Goal: Complete application form

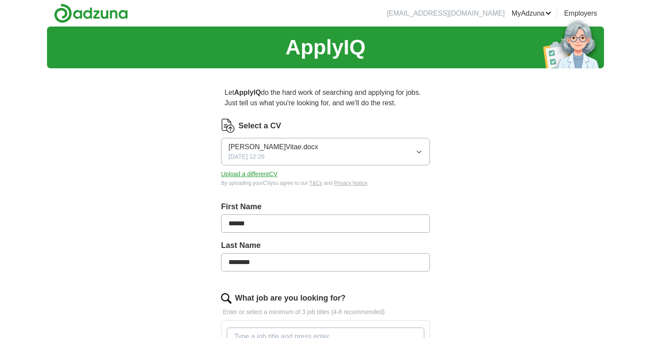
scroll to position [1880, 0]
click at [321, 150] on button "[PERSON_NAME]Vitae.docx [DATE] 12:26" at bounding box center [325, 151] width 209 height 27
click at [321, 191] on div "[DATE] 12:26" at bounding box center [325, 187] width 194 height 9
click at [269, 171] on button "Upload a different CV" at bounding box center [249, 174] width 57 height 9
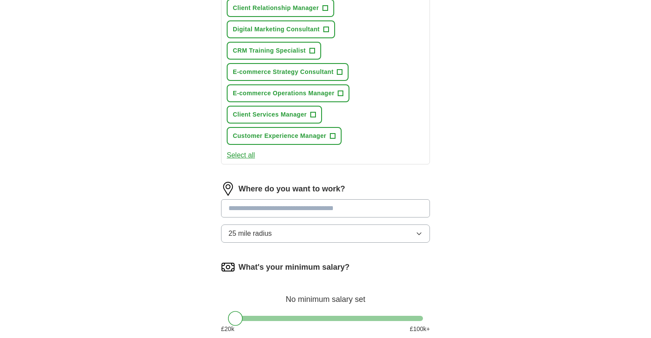
scroll to position [419, 0]
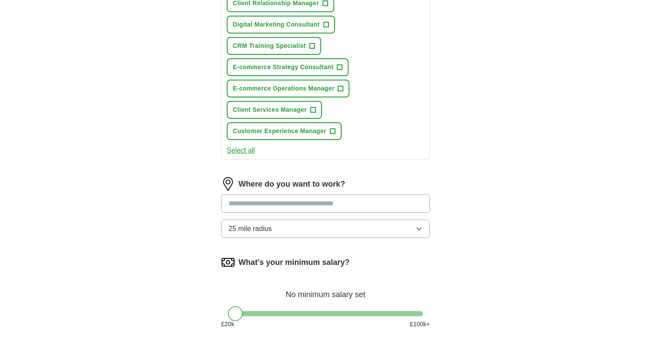
click at [368, 205] on input at bounding box center [325, 203] width 209 height 18
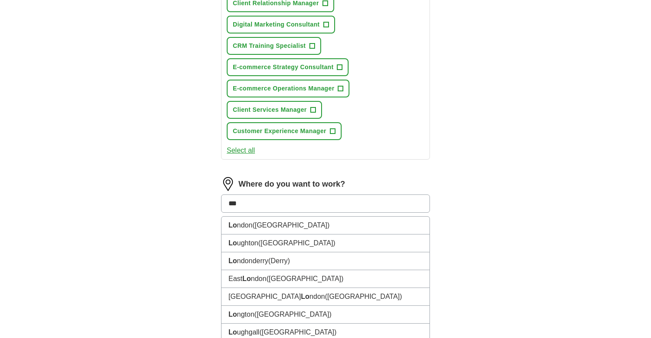
type input "****"
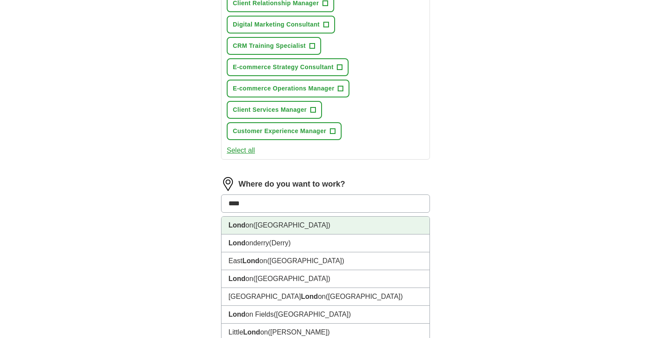
click at [350, 223] on li "Lond on ([GEOGRAPHIC_DATA])" at bounding box center [325, 226] width 208 height 18
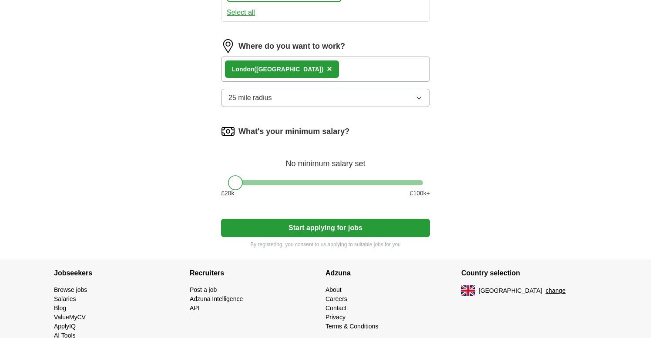
scroll to position [557, 0]
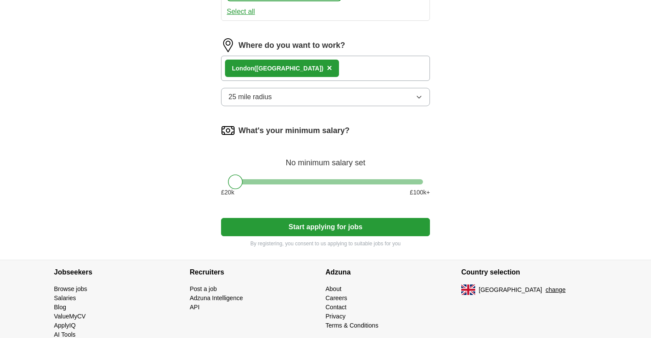
click at [390, 220] on button "Start applying for jobs" at bounding box center [325, 227] width 209 height 18
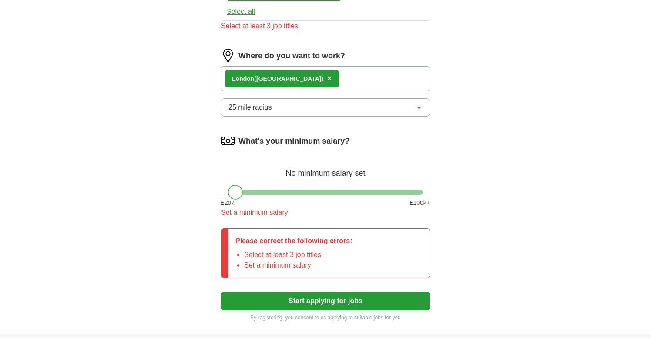
drag, startPoint x: 238, startPoint y: 194, endPoint x: 230, endPoint y: 194, distance: 7.8
click at [230, 194] on div at bounding box center [235, 192] width 15 height 15
click at [322, 303] on button "Start applying for jobs" at bounding box center [325, 301] width 209 height 18
click at [322, 299] on button "Start applying for jobs" at bounding box center [325, 301] width 209 height 18
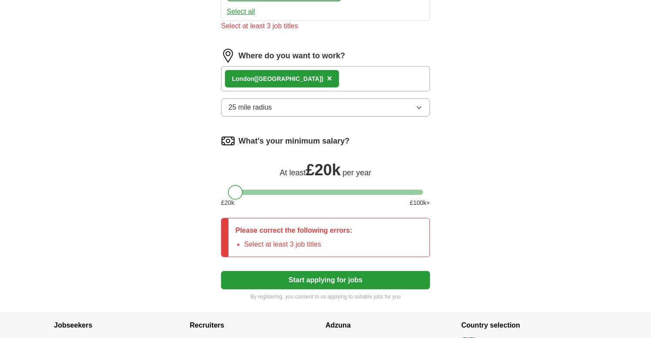
drag, startPoint x: 237, startPoint y: 189, endPoint x: 228, endPoint y: 193, distance: 9.5
click at [228, 193] on div at bounding box center [235, 192] width 15 height 15
click at [322, 283] on button "Start applying for jobs" at bounding box center [325, 280] width 209 height 18
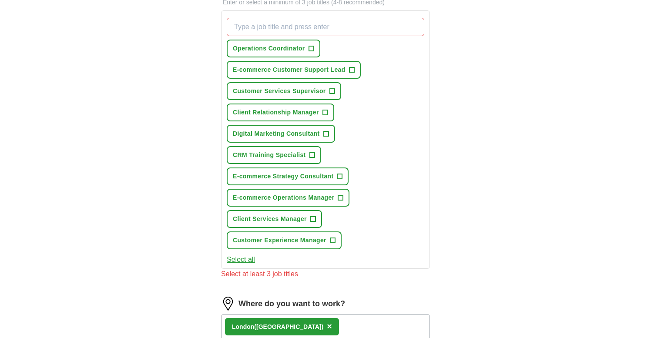
scroll to position [314, 0]
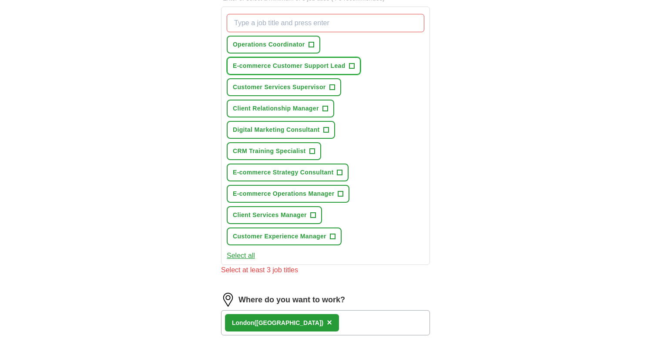
click at [355, 68] on button "E-commerce Customer Support Lead +" at bounding box center [294, 66] width 134 height 18
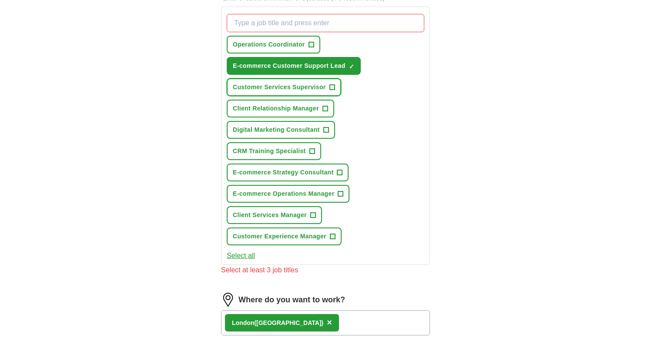
click at [332, 87] on span "+" at bounding box center [331, 87] width 5 height 7
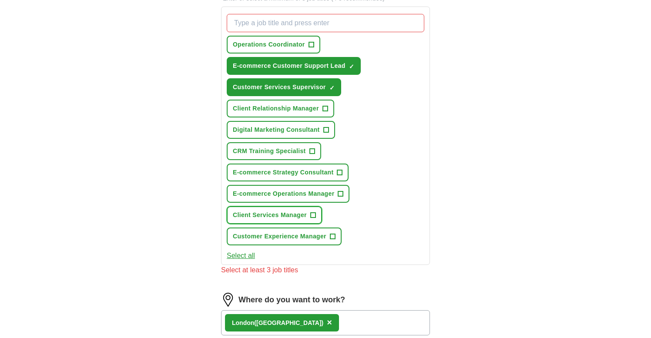
click at [315, 215] on span "+" at bounding box center [312, 215] width 5 height 7
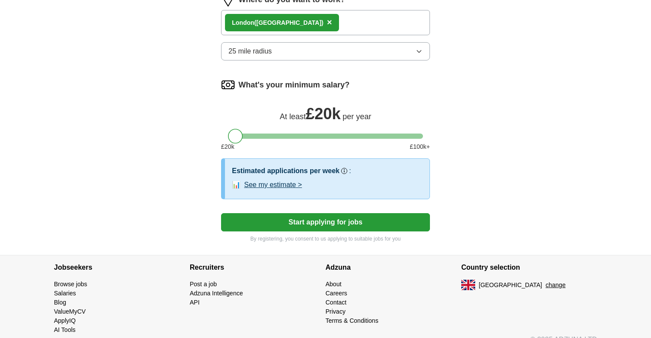
scroll to position [617, 0]
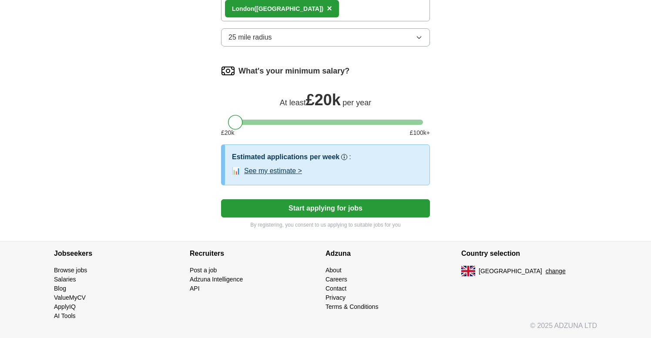
click at [325, 212] on button "Start applying for jobs" at bounding box center [325, 208] width 209 height 18
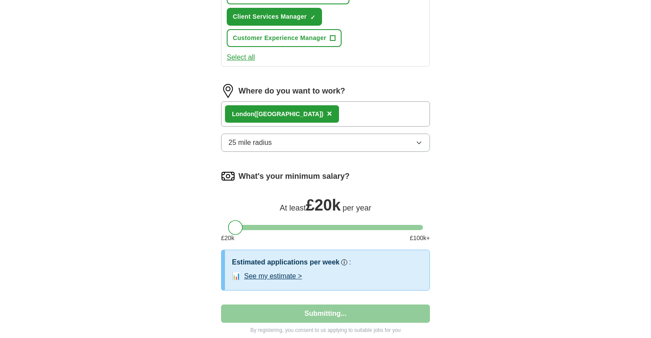
select select "**"
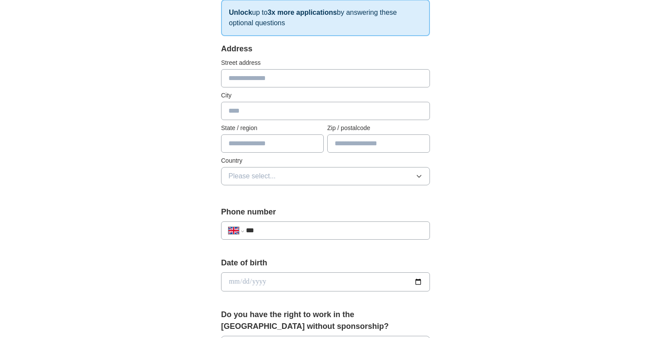
scroll to position [156, 0]
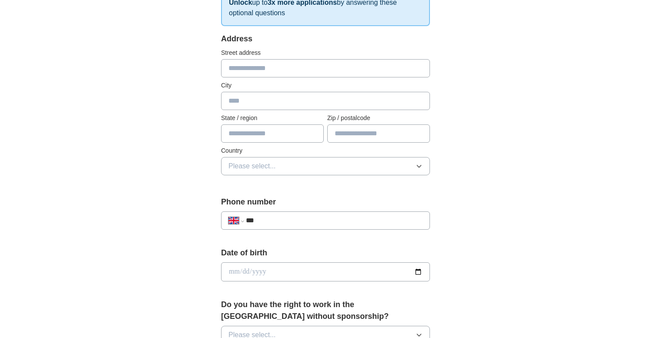
click at [327, 216] on input "***" at bounding box center [334, 220] width 177 height 10
type input "**********"
type input "******"
type input "********"
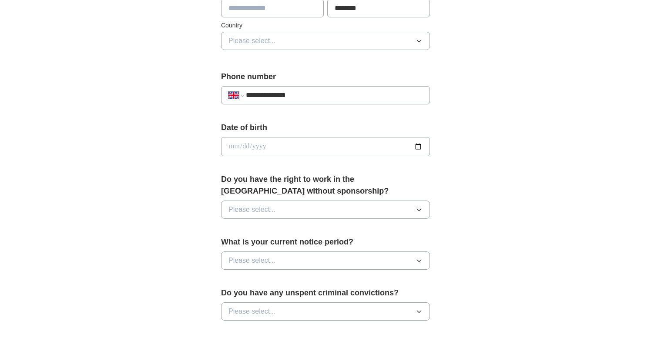
scroll to position [293, 0]
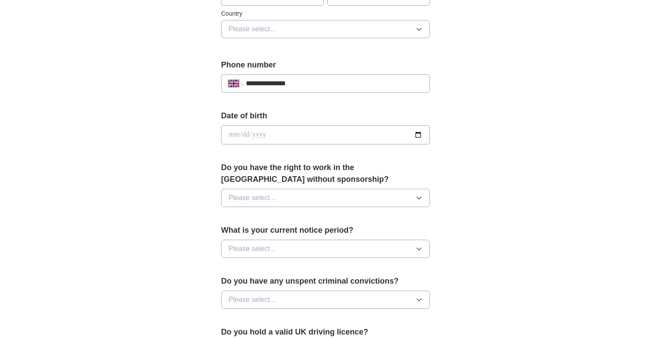
click at [328, 191] on button "Please select..." at bounding box center [325, 198] width 209 height 18
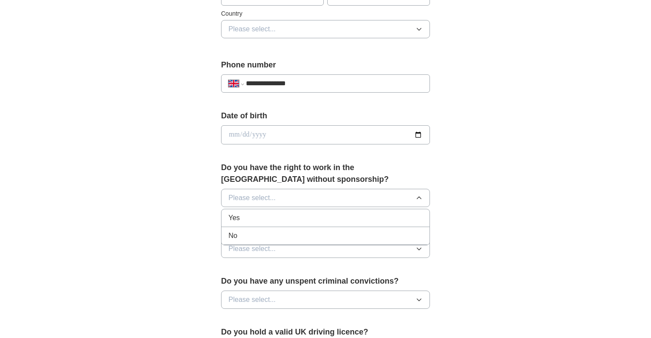
click at [312, 211] on li "Yes" at bounding box center [325, 218] width 208 height 18
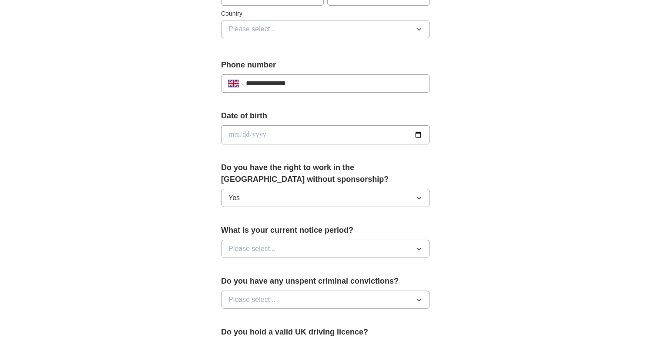
click at [324, 247] on button "Please select..." at bounding box center [325, 249] width 209 height 18
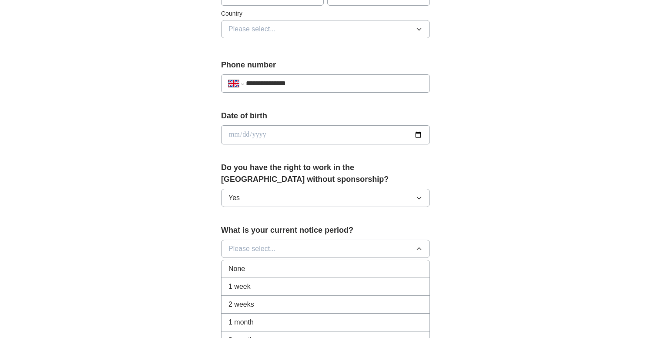
click at [319, 264] on div "None" at bounding box center [325, 269] width 194 height 10
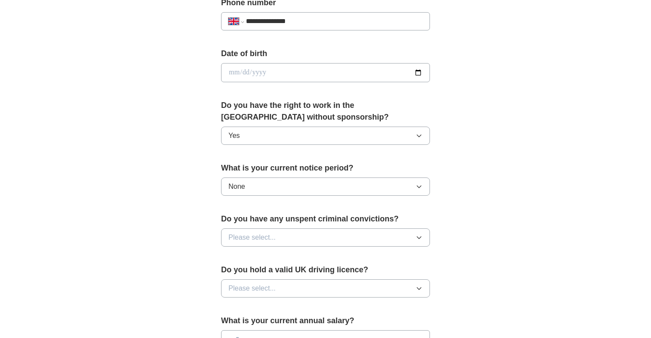
scroll to position [371, 0]
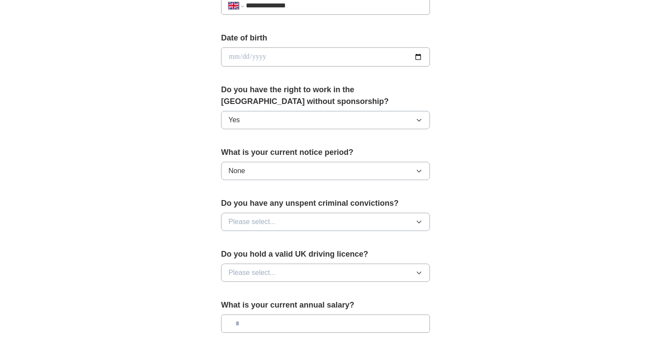
click at [318, 222] on button "Please select..." at bounding box center [325, 222] width 209 height 18
click at [311, 257] on div "No" at bounding box center [325, 259] width 194 height 10
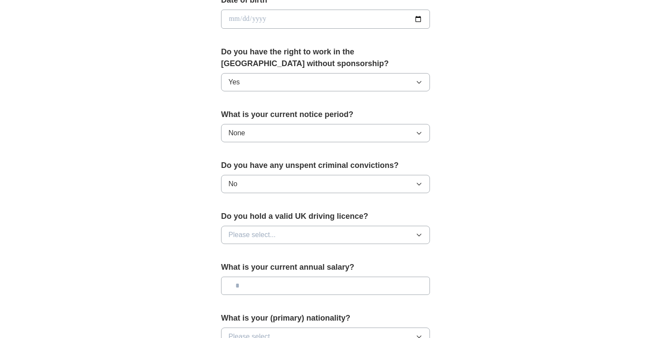
scroll to position [413, 0]
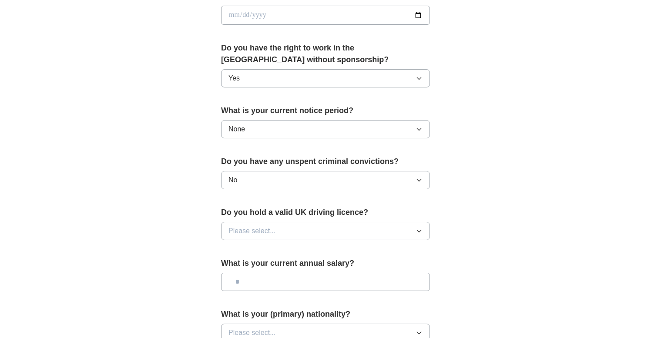
click at [311, 237] on button "Please select..." at bounding box center [325, 231] width 209 height 18
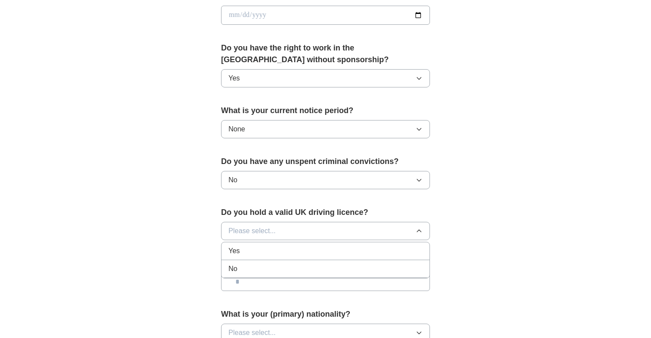
click at [306, 269] on div "No" at bounding box center [325, 269] width 194 height 10
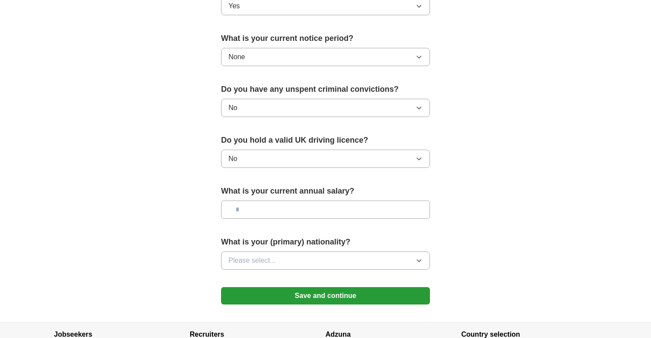
scroll to position [492, 0]
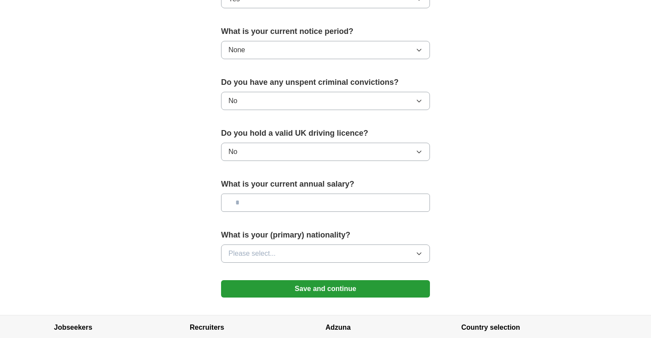
click at [286, 200] on input "text" at bounding box center [325, 202] width 209 height 18
type input "*******"
click at [334, 245] on button "Please select..." at bounding box center [325, 253] width 209 height 18
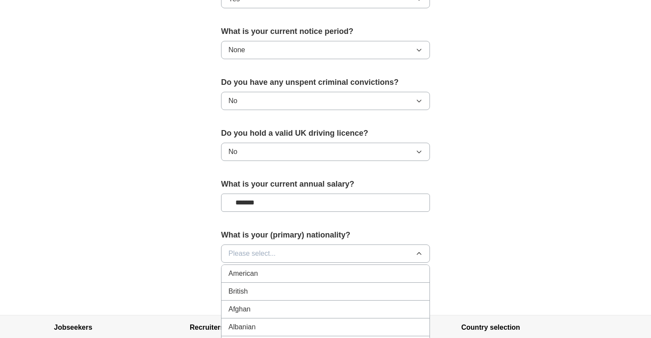
click at [319, 287] on div "British" at bounding box center [325, 291] width 194 height 10
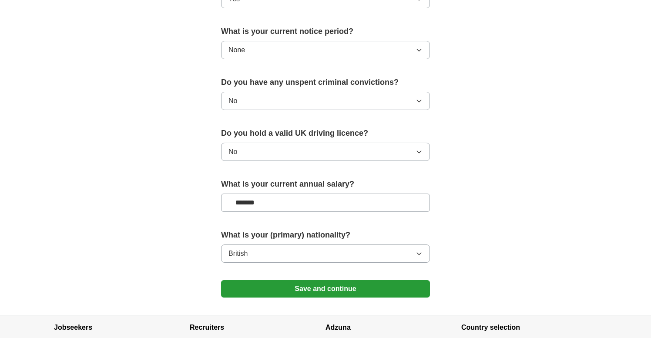
click at [327, 287] on button "Save and continue" at bounding box center [325, 288] width 209 height 17
